Goal: Task Accomplishment & Management: Complete application form

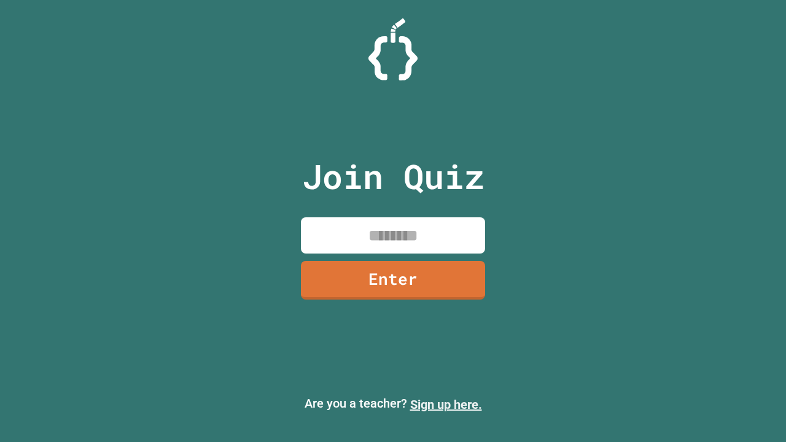
click at [446, 404] on link "Sign up here." at bounding box center [446, 404] width 72 height 15
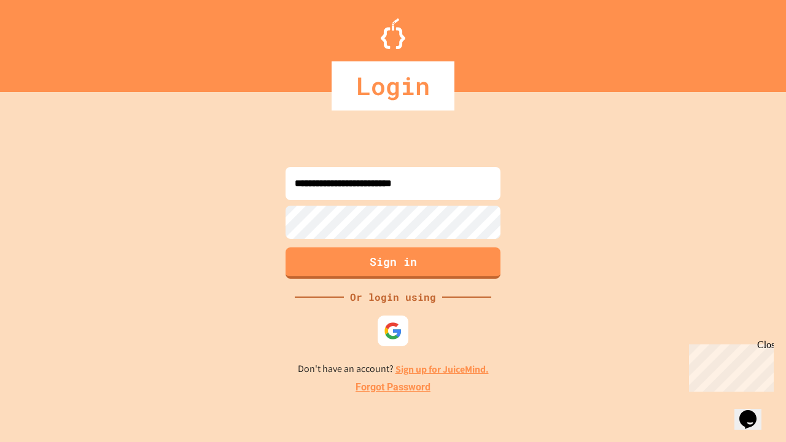
type input "**********"
